Goal: Find specific page/section: Find specific page/section

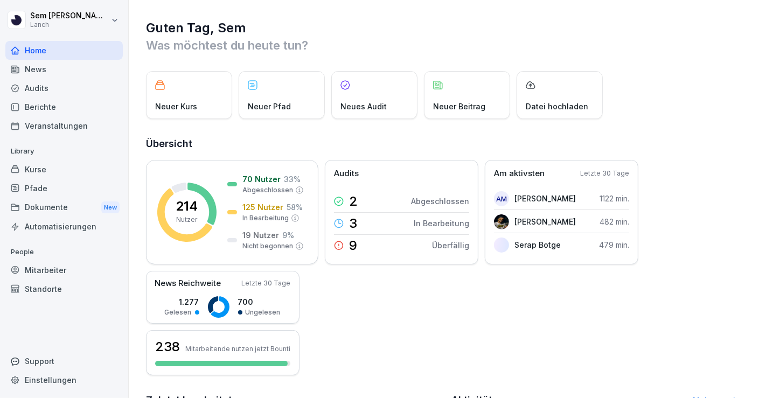
click at [82, 93] on div "Audits" at bounding box center [63, 88] width 117 height 19
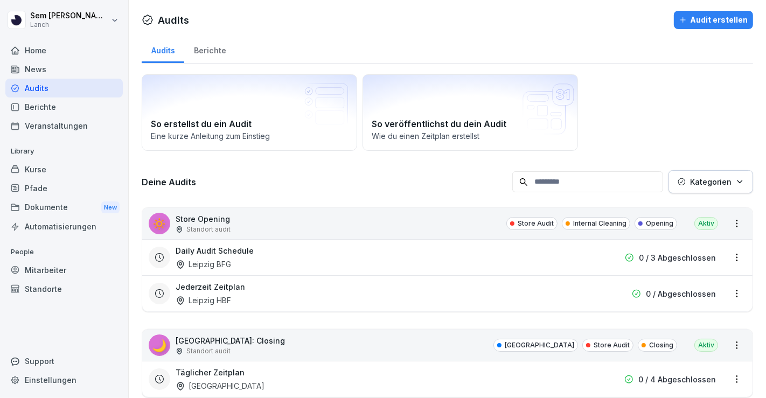
click at [579, 182] on input at bounding box center [587, 181] width 151 height 21
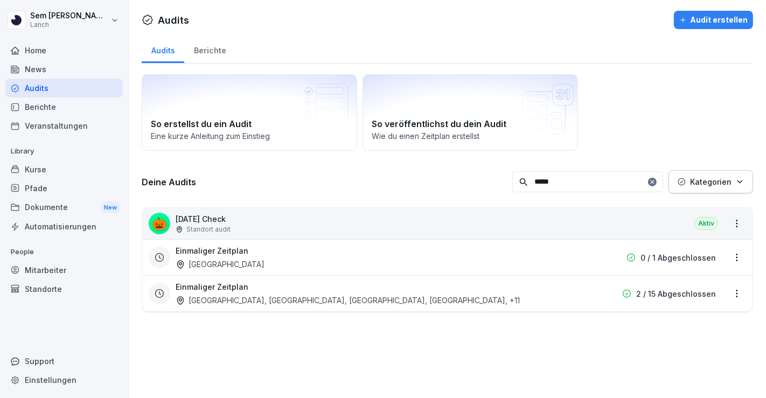
type input "*****"
click at [508, 281] on div "Einmaliger Zeitplan [GEOGRAPHIC_DATA], [GEOGRAPHIC_DATA], [GEOGRAPHIC_DATA], [G…" at bounding box center [377, 293] width 405 height 25
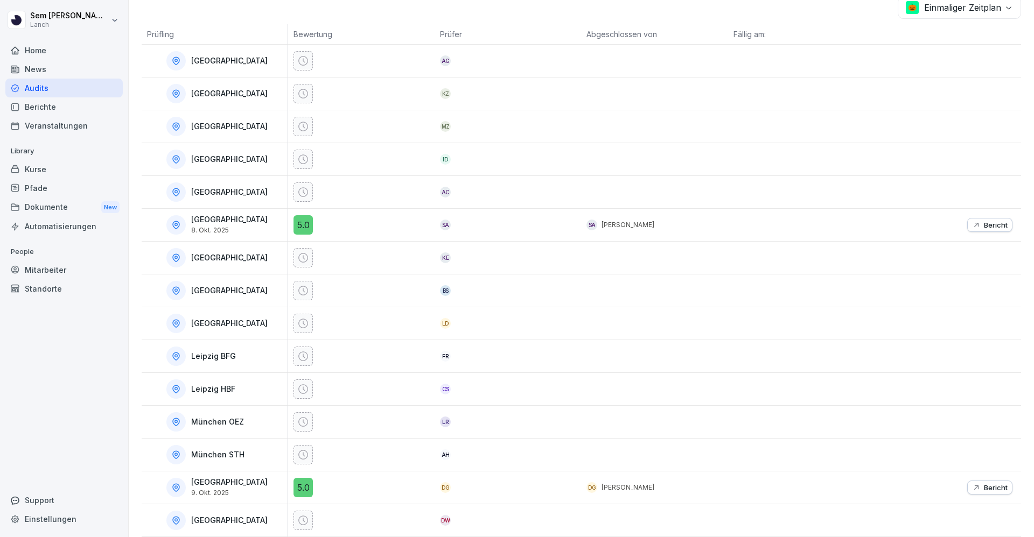
scroll to position [197, 0]
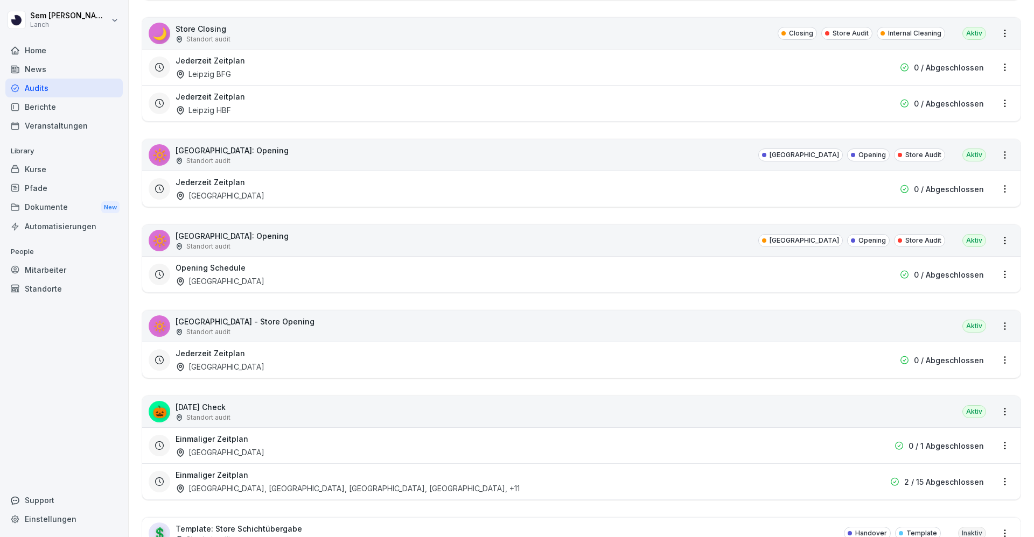
scroll to position [2462, 0]
click at [82, 364] on div "Home News Audits Berichte Veranstaltungen Library Kurse Pfade Dokumente New Aut…" at bounding box center [63, 282] width 117 height 497
click at [0, 347] on div "[PERSON_NAME] Lanch Home News Audits Berichte Veranstaltungen Library Kurse Pfa…" at bounding box center [64, 268] width 129 height 537
click at [13, 381] on div "Home News Audits Berichte Veranstaltungen Library Kurse Pfade Dokumente New Aut…" at bounding box center [63, 282] width 117 height 497
